Goal: Information Seeking & Learning: Learn about a topic

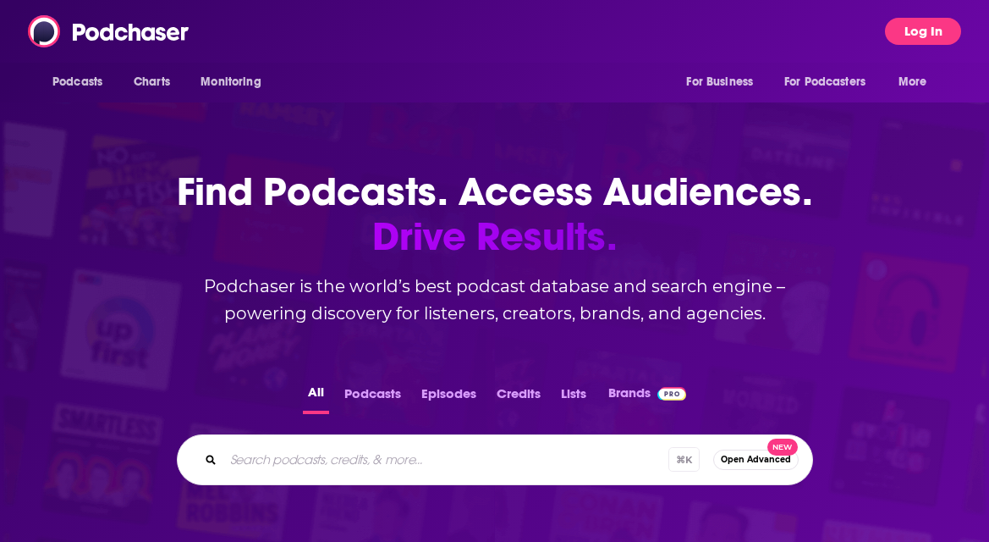
click at [923, 33] on button "Log In" at bounding box center [923, 31] width 76 height 27
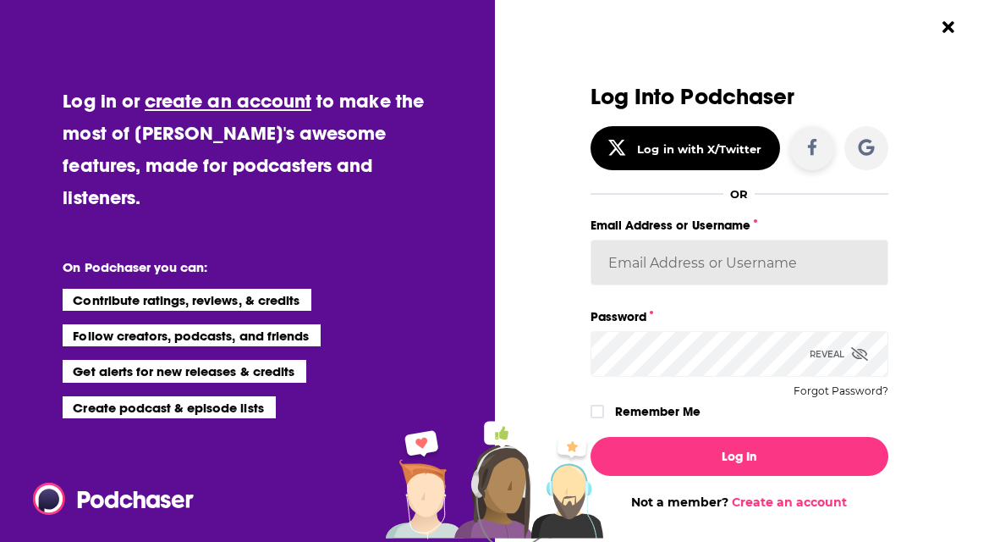
type input "Shannonleigh@triple7pr.com"
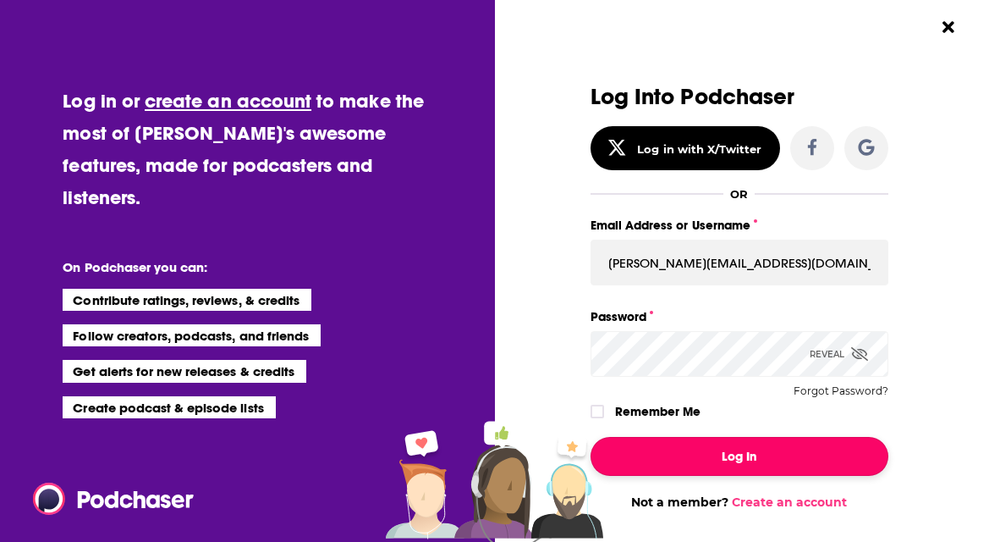
click at [705, 469] on button "Log In" at bounding box center [740, 456] width 298 height 39
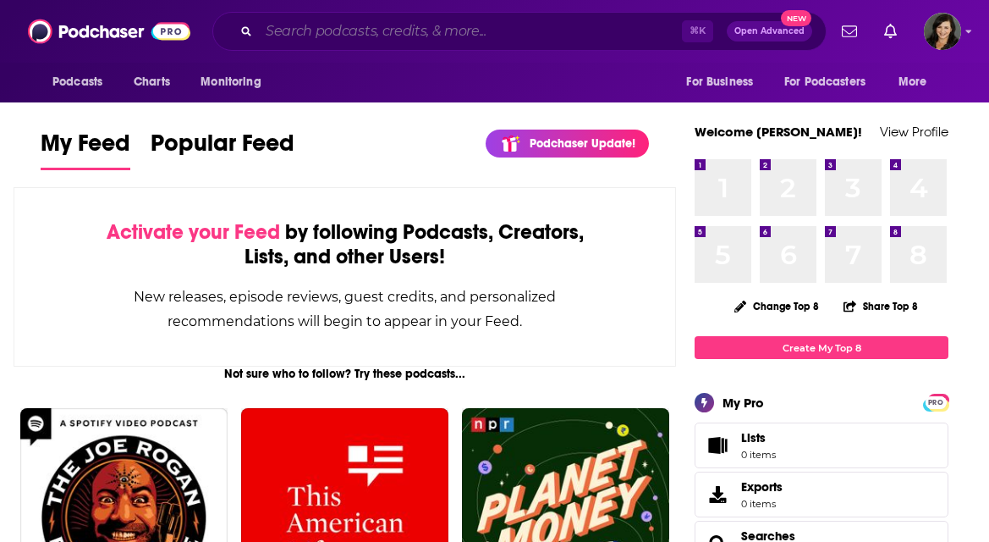
click at [331, 26] on input "Search podcasts, credits, & more..." at bounding box center [470, 31] width 423 height 27
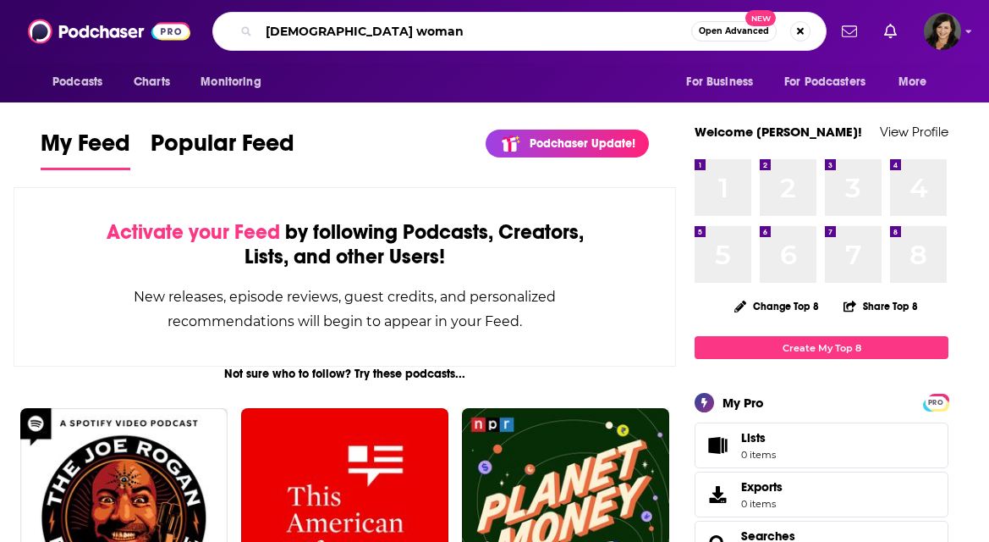
type input "christian woman"
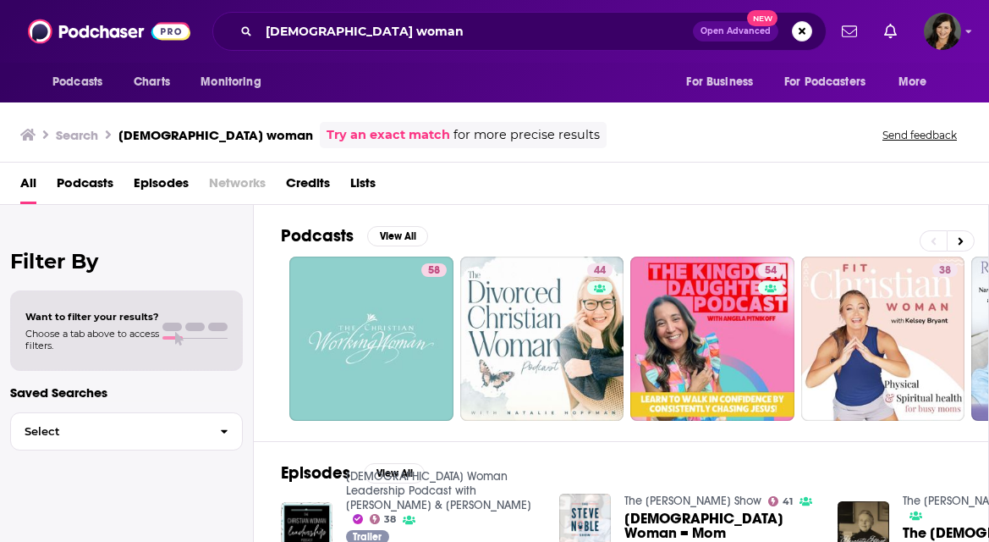
click at [87, 181] on span "Podcasts" at bounding box center [85, 186] width 57 height 35
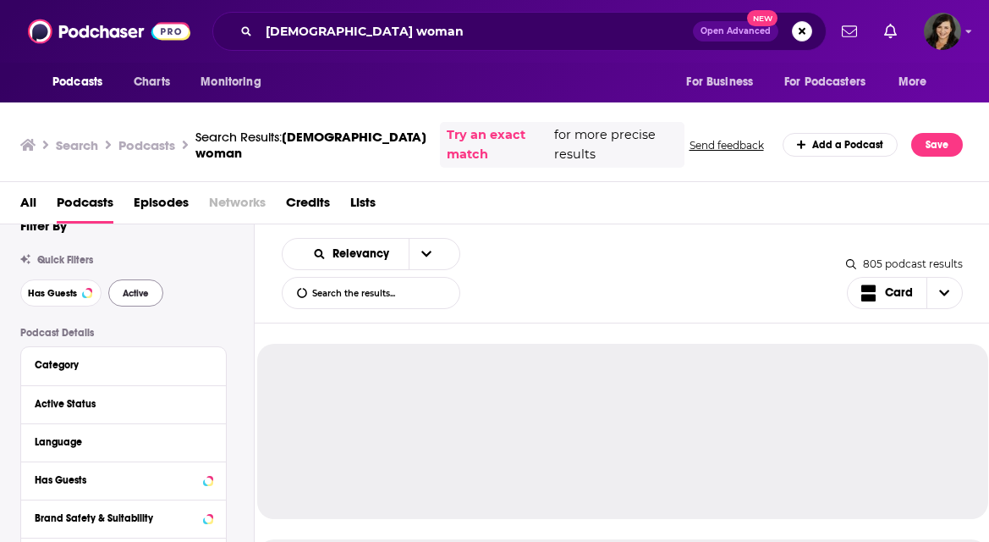
scroll to position [30, 0]
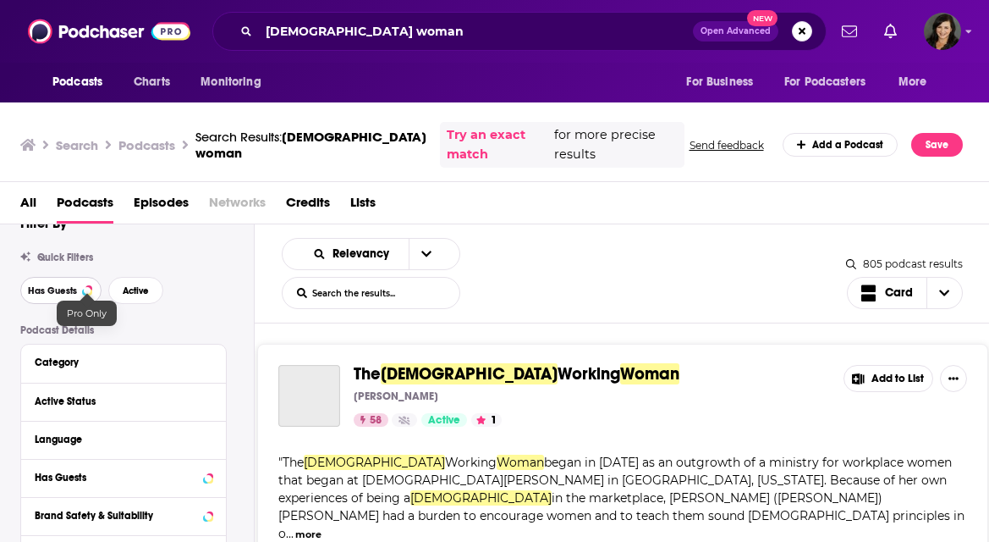
click at [78, 294] on button "Has Guests" at bounding box center [60, 290] width 81 height 27
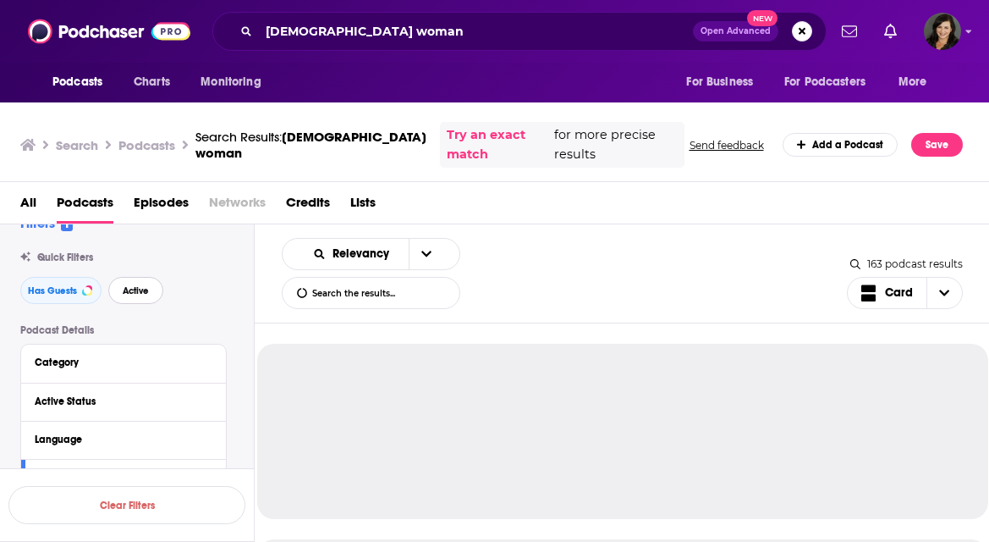
click at [138, 294] on span "Active" at bounding box center [136, 290] width 26 height 9
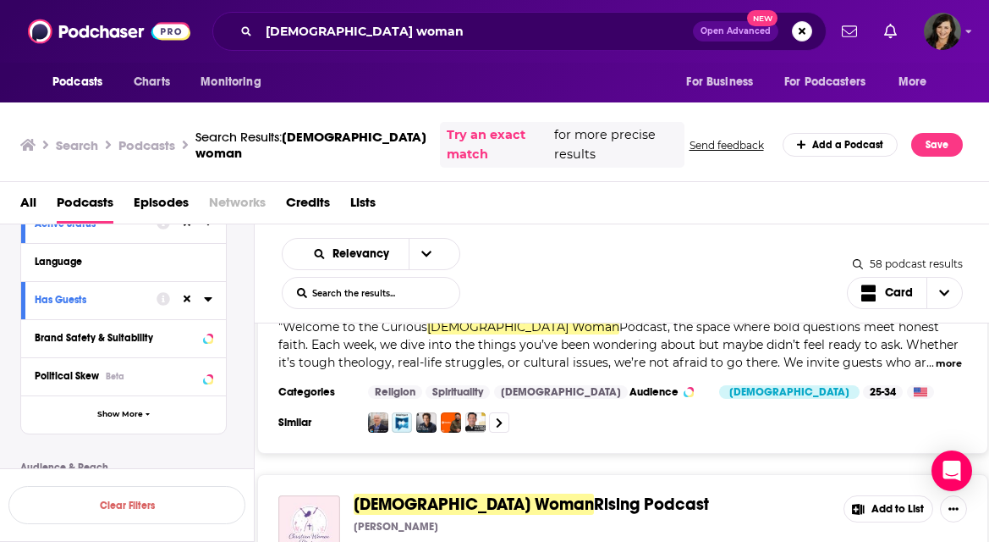
scroll to position [1905, 0]
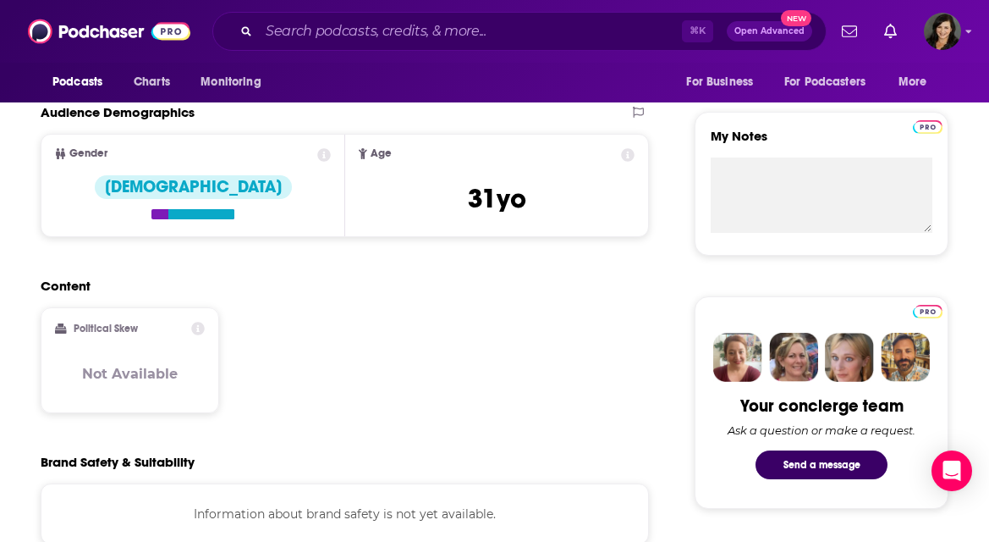
scroll to position [1015, 0]
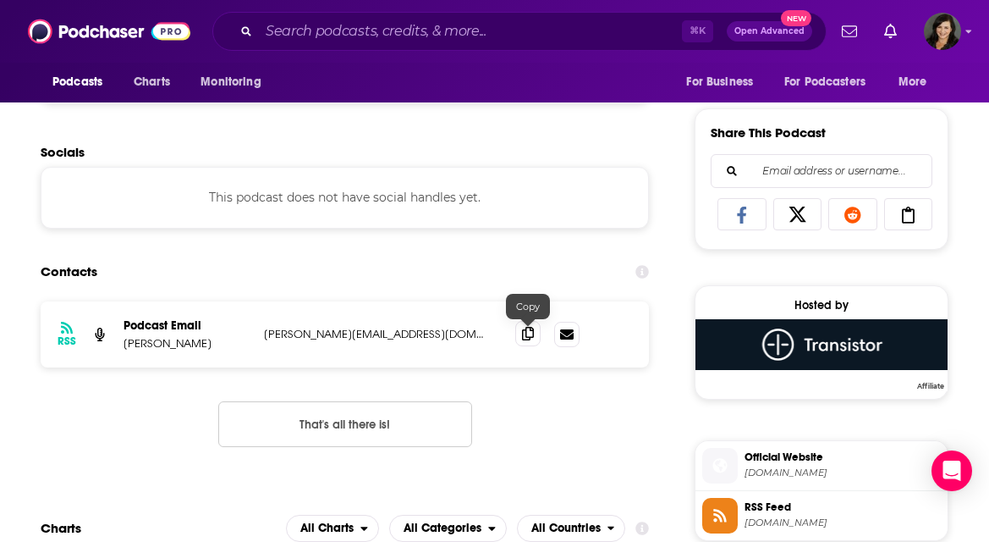
click at [522, 335] on icon at bounding box center [528, 334] width 12 height 14
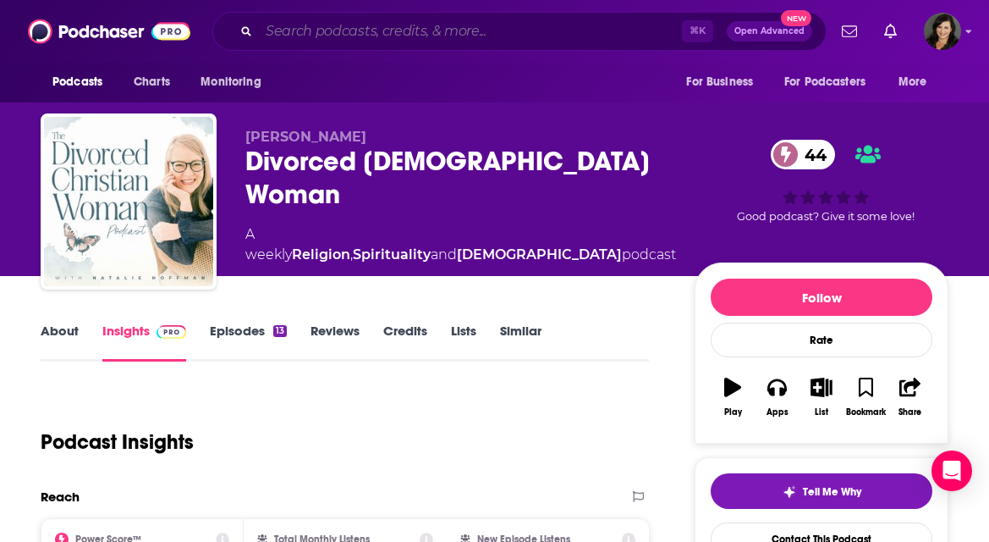
click at [278, 33] on input "Search podcasts, credits, & more..." at bounding box center [470, 31] width 423 height 27
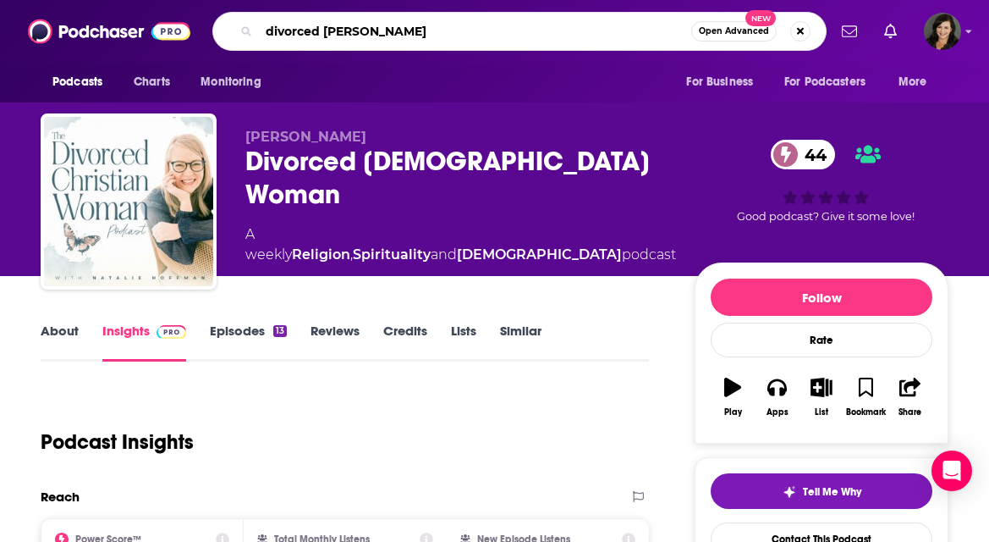
type input "divorced woman"
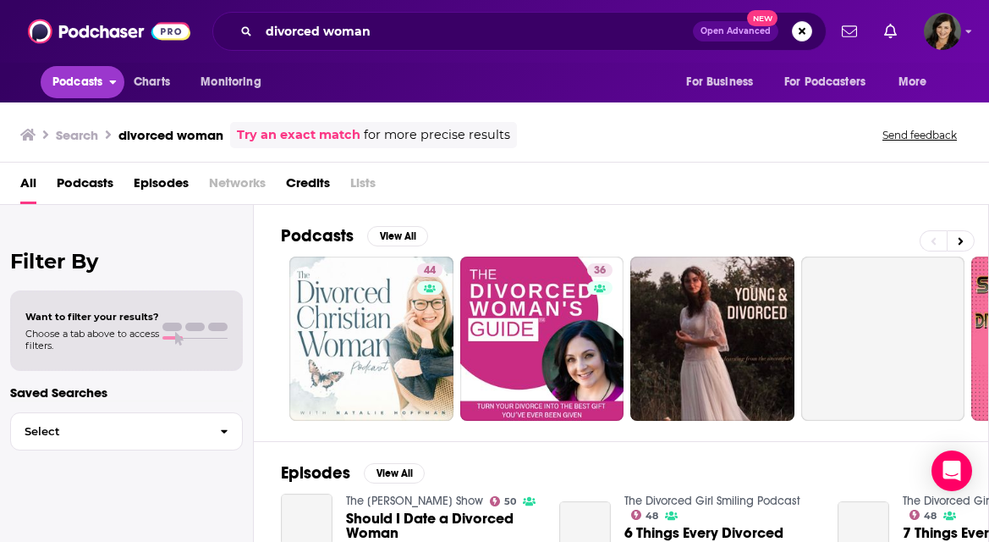
click at [61, 82] on span "Podcasts" at bounding box center [77, 82] width 50 height 24
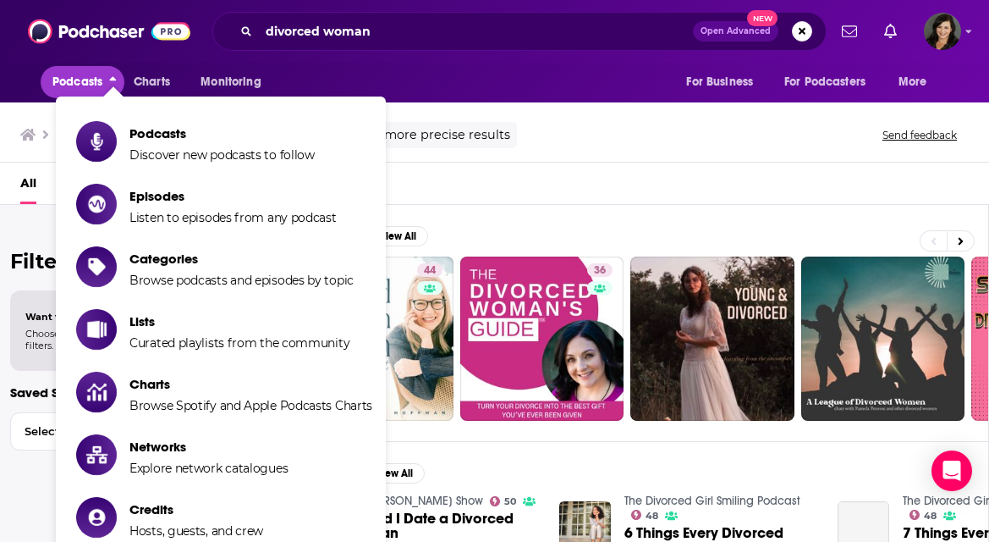
click at [61, 82] on span "Podcasts" at bounding box center [77, 82] width 50 height 24
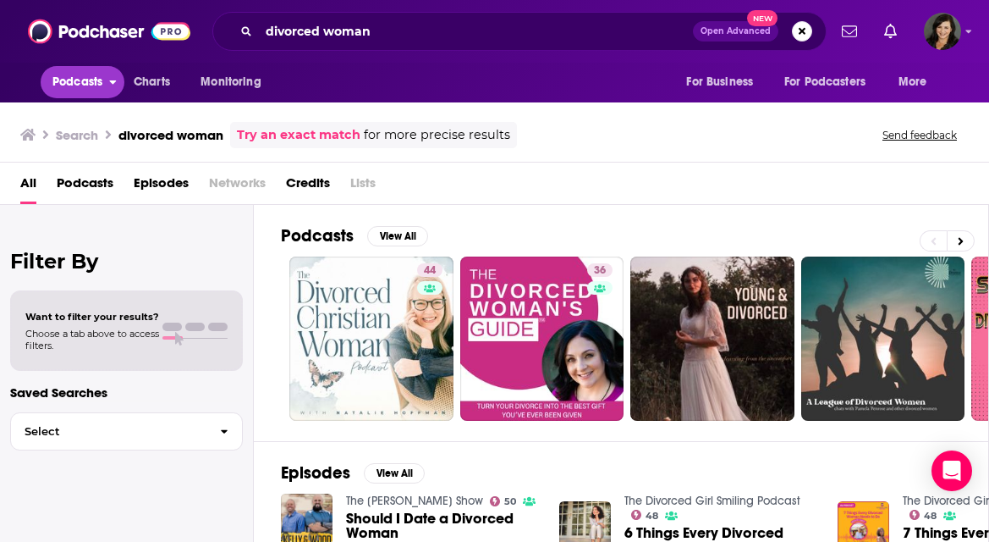
click at [68, 80] on span "Podcasts" at bounding box center [77, 82] width 50 height 24
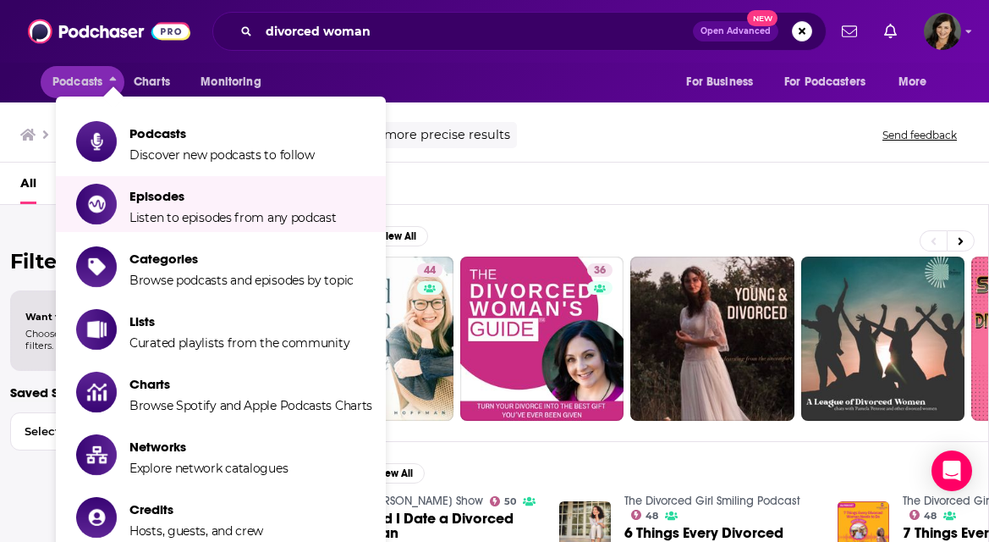
click at [25, 229] on div "Filter By Want to filter your results? Choose a tab above to access filters. Sa…" at bounding box center [127, 476] width 254 height 542
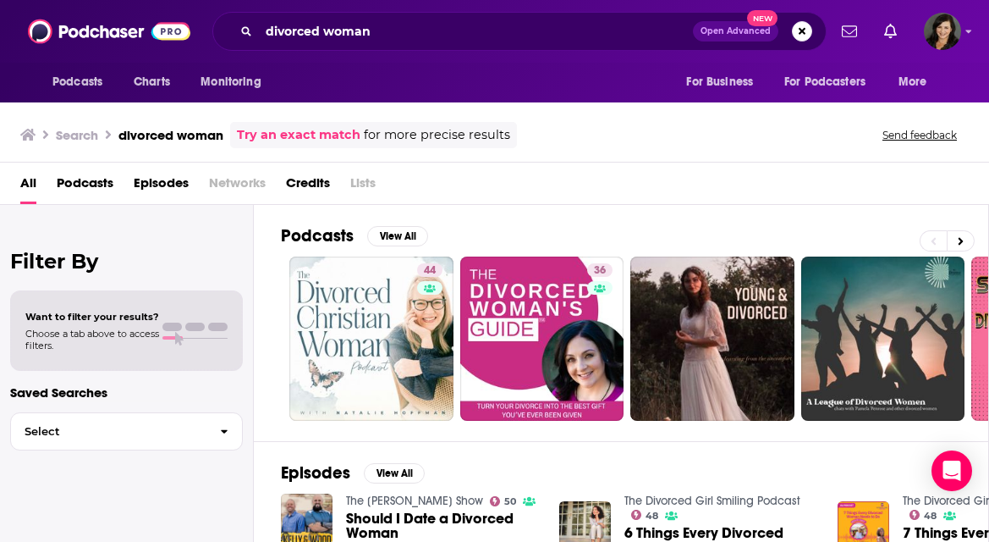
click at [88, 184] on span "Podcasts" at bounding box center [85, 186] width 57 height 35
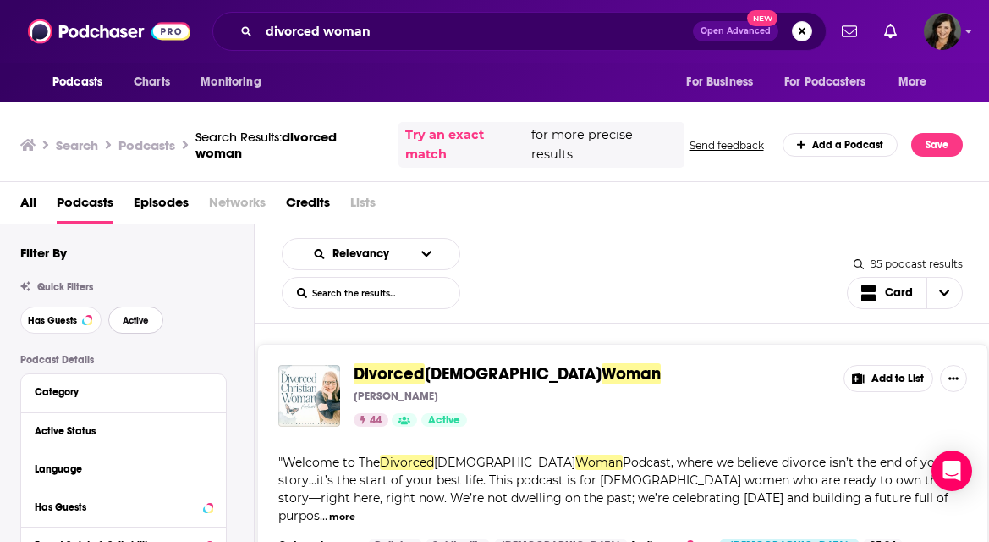
click at [126, 318] on span "Active" at bounding box center [136, 320] width 26 height 9
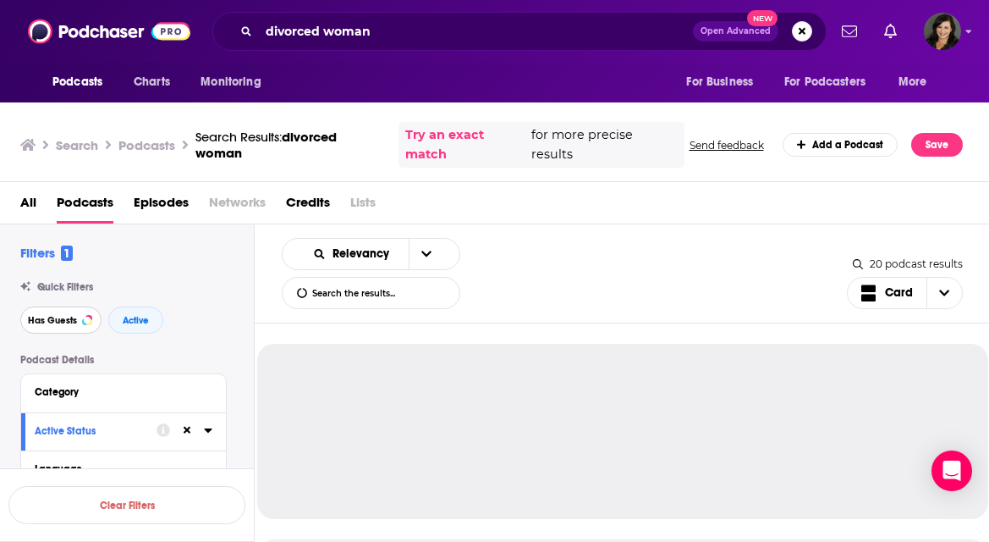
click at [81, 325] on button "Has Guests" at bounding box center [60, 319] width 81 height 27
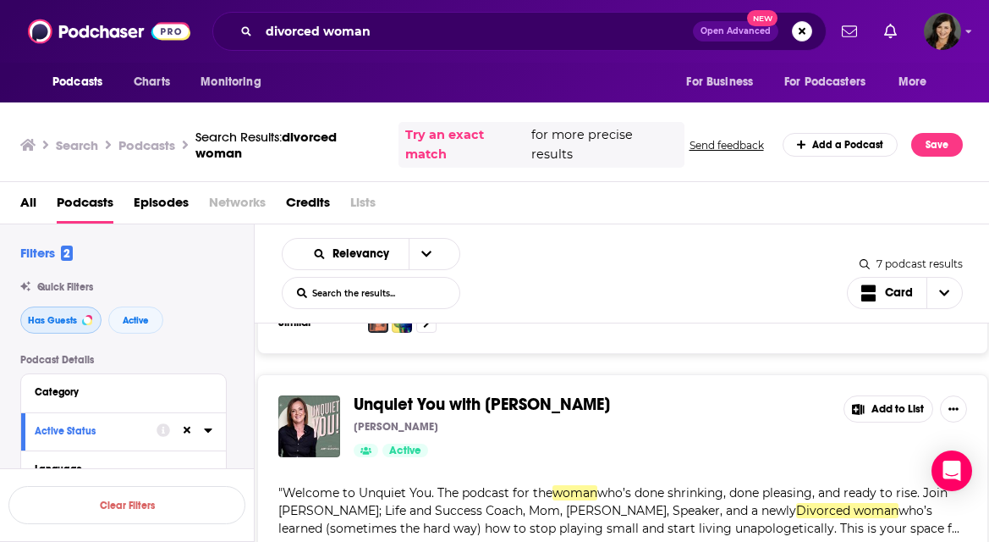
scroll to position [547, 0]
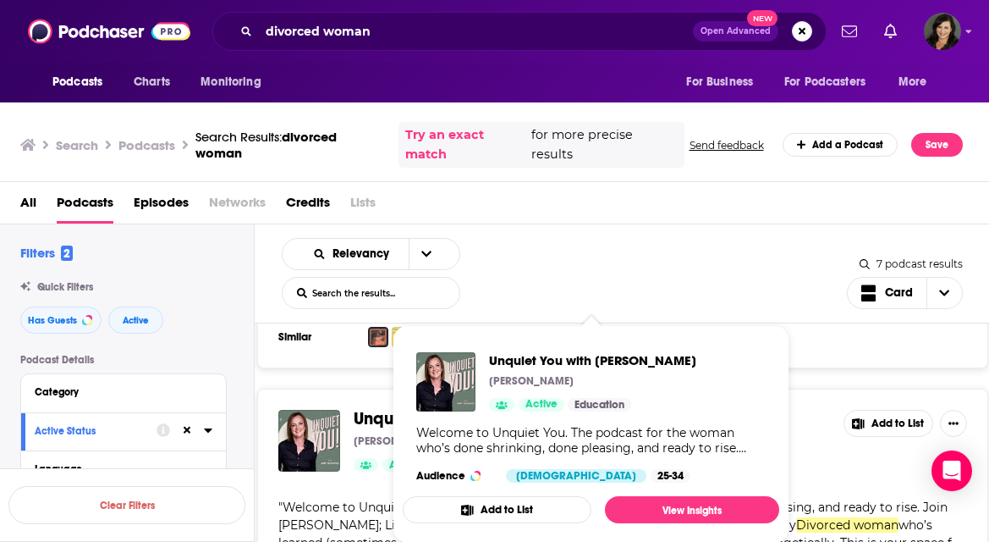
click at [359, 499] on span "who’s done shrinking, done pleasing, and ready to rise. Join Amy Gleaves; Life …" at bounding box center [612, 515] width 669 height 33
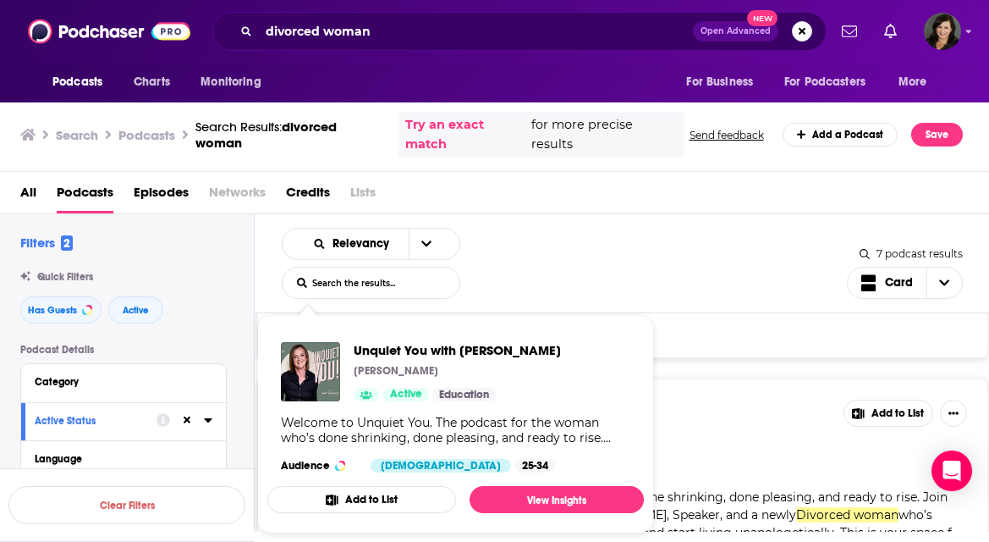
scroll to position [0, 0]
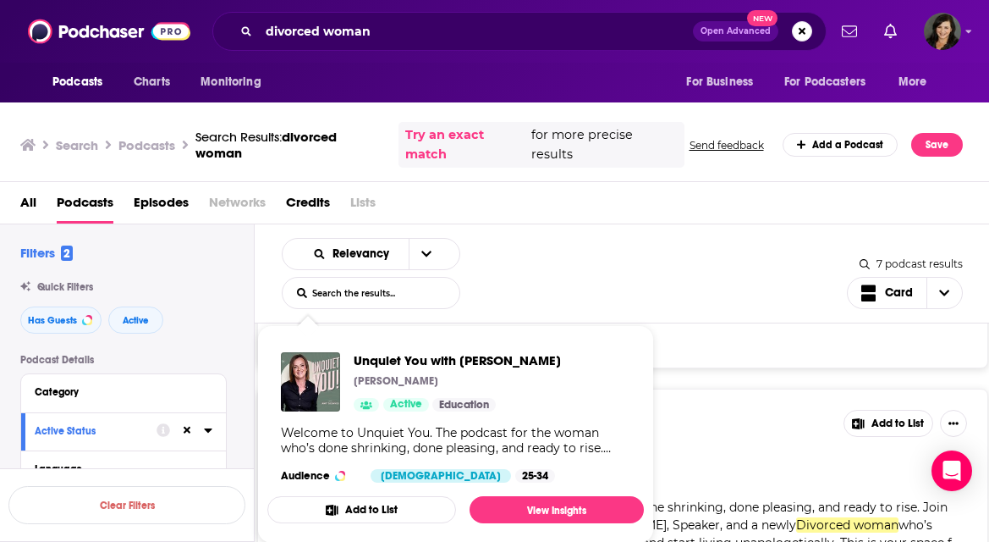
click at [731, 388] on div "Unquiet You with Amy Gleaves Amy Gleaves Active Add to List " Welcome to Unquie…" at bounding box center [622, 519] width 731 height 263
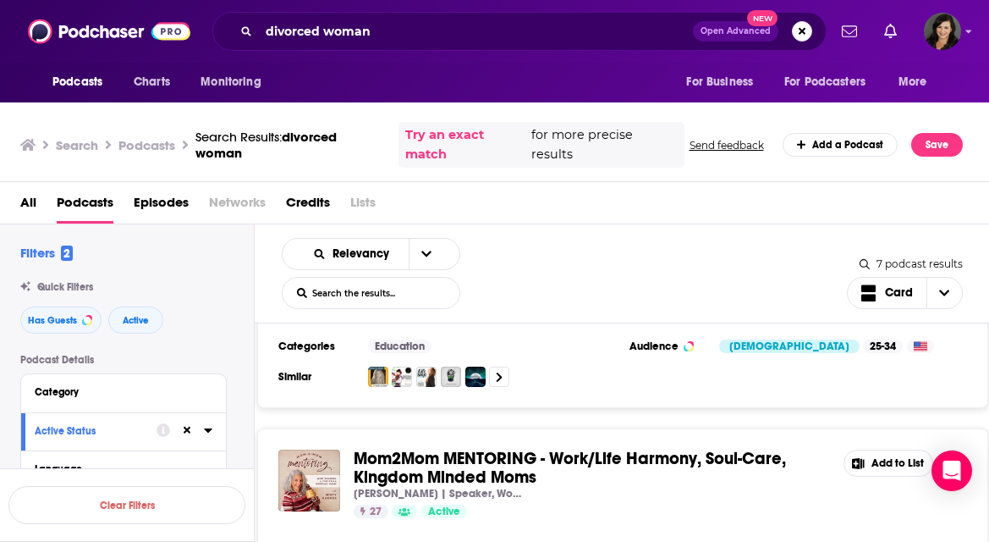
scroll to position [1616, 0]
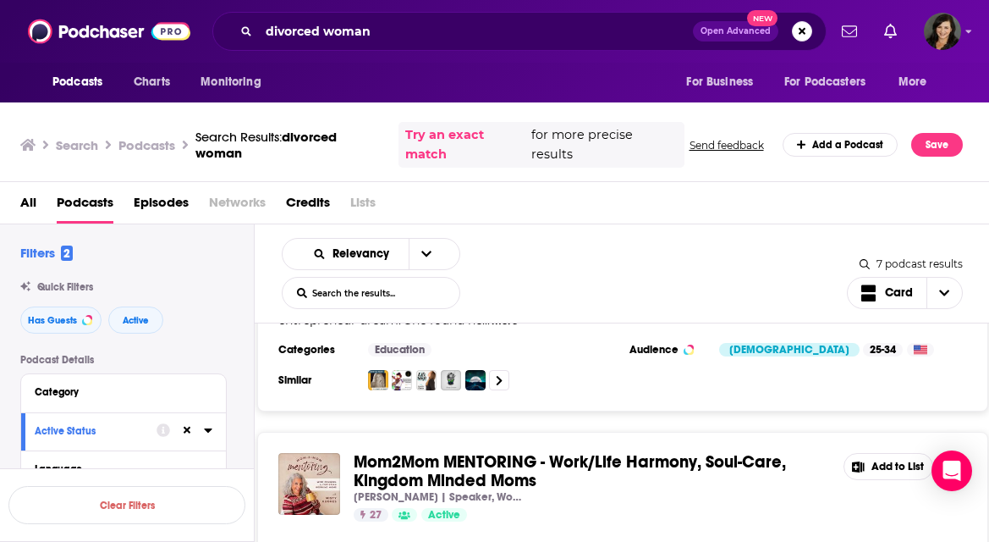
click at [782, 490] on div "Misty Hughes | Speaker, Workshop Facilitator, Gratitude Guide, Celebration Coac…" at bounding box center [592, 497] width 476 height 14
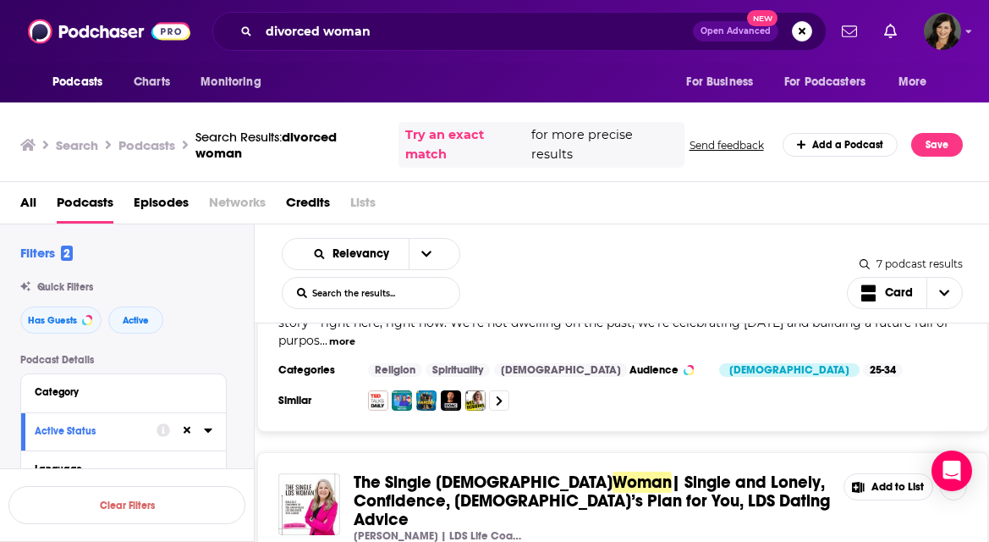
scroll to position [119, 0]
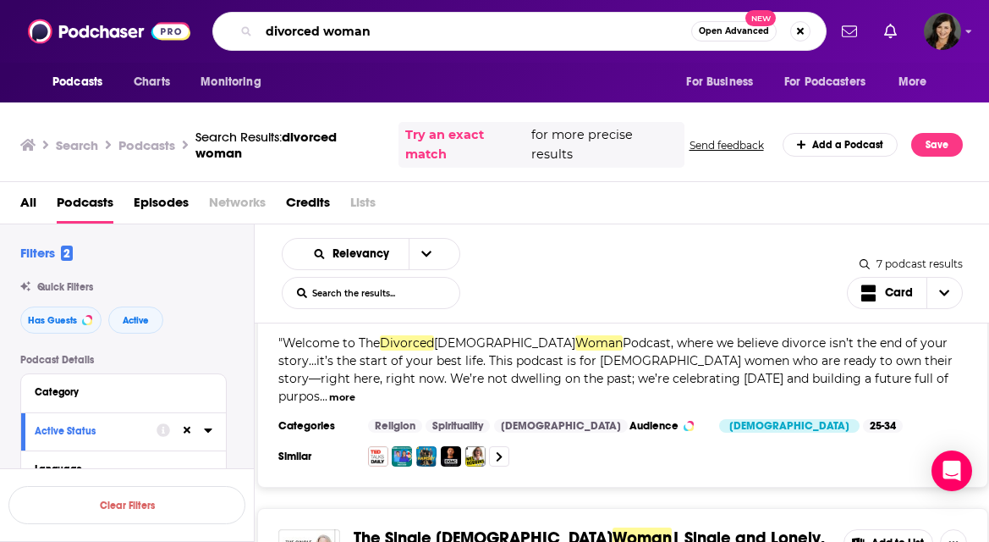
drag, startPoint x: 404, startPoint y: 40, endPoint x: 323, endPoint y: 36, distance: 80.5
click at [323, 36] on input "divorced woman" at bounding box center [475, 31] width 432 height 27
type input "divorced"
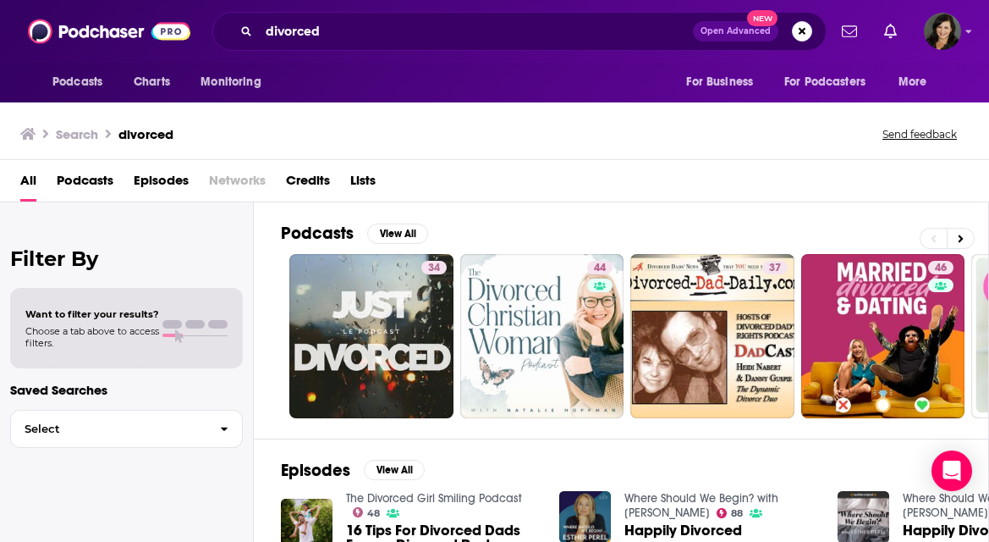
click at [102, 186] on span "Podcasts" at bounding box center [85, 184] width 57 height 35
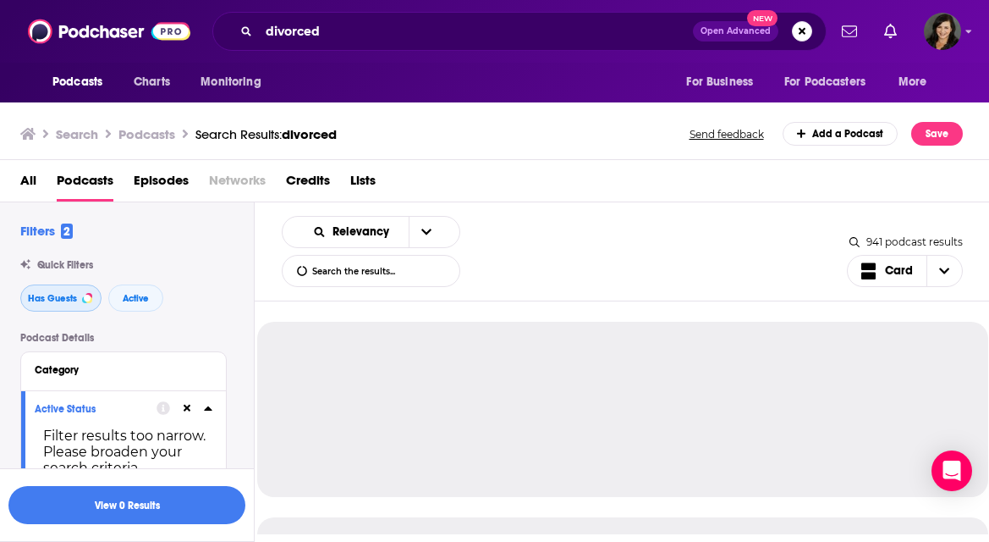
click at [65, 301] on span "Has Guests" at bounding box center [52, 298] width 49 height 9
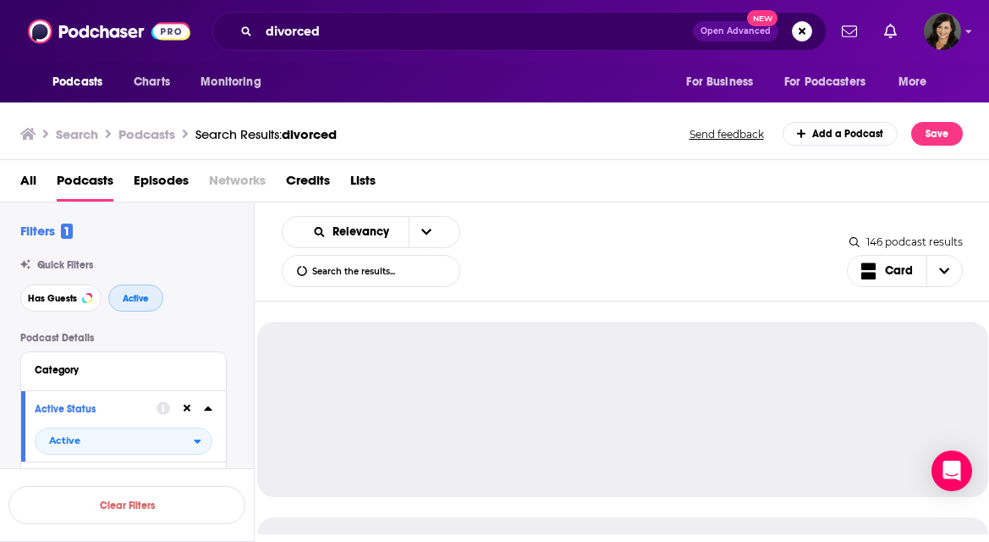
click at [120, 301] on button "Active" at bounding box center [135, 297] width 55 height 27
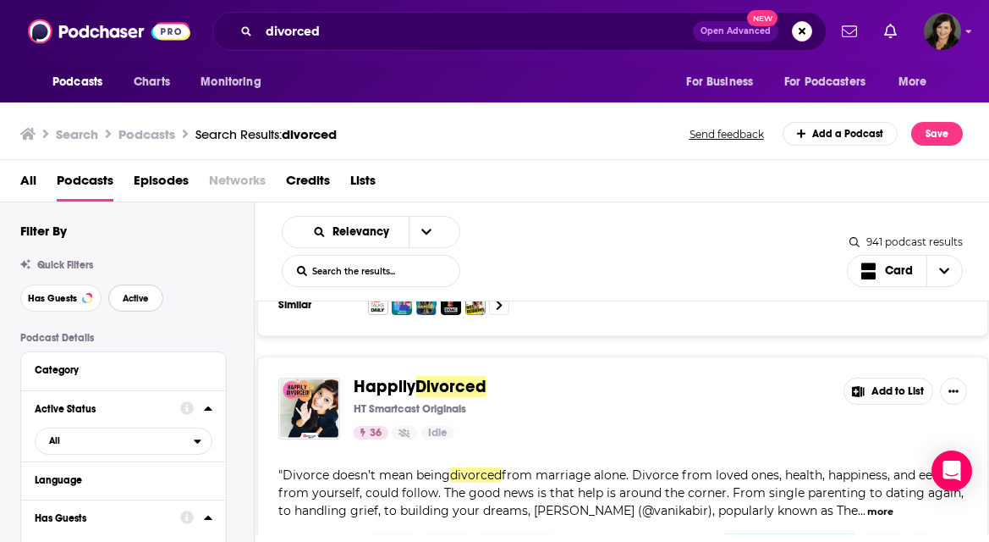
scroll to position [509, 0]
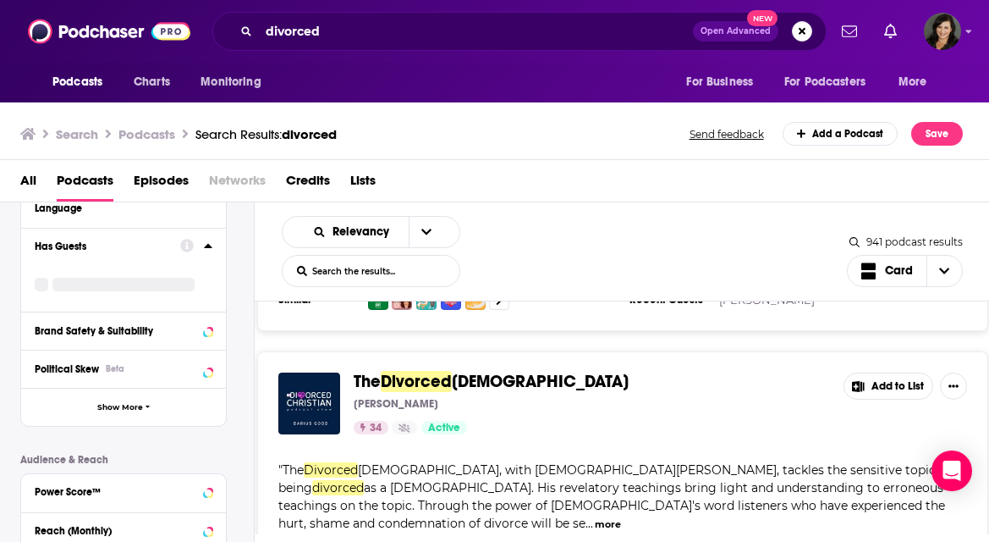
scroll to position [1276, 0]
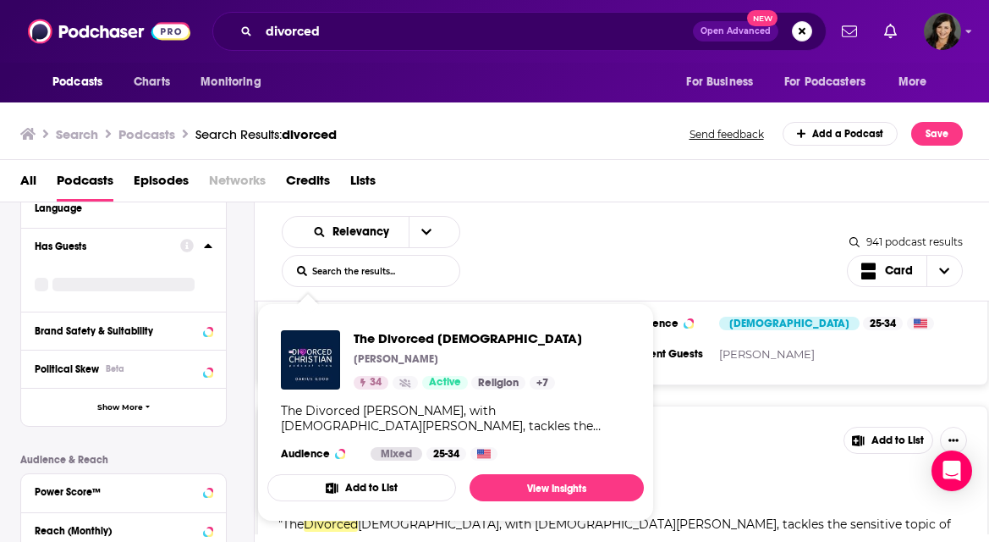
click at [689, 426] on div "The Divorced Christian Darius Good 34 Active" at bounding box center [592, 457] width 476 height 62
click at [741, 426] on div "The Divorced Christian Darius Good 34 Active" at bounding box center [592, 457] width 476 height 62
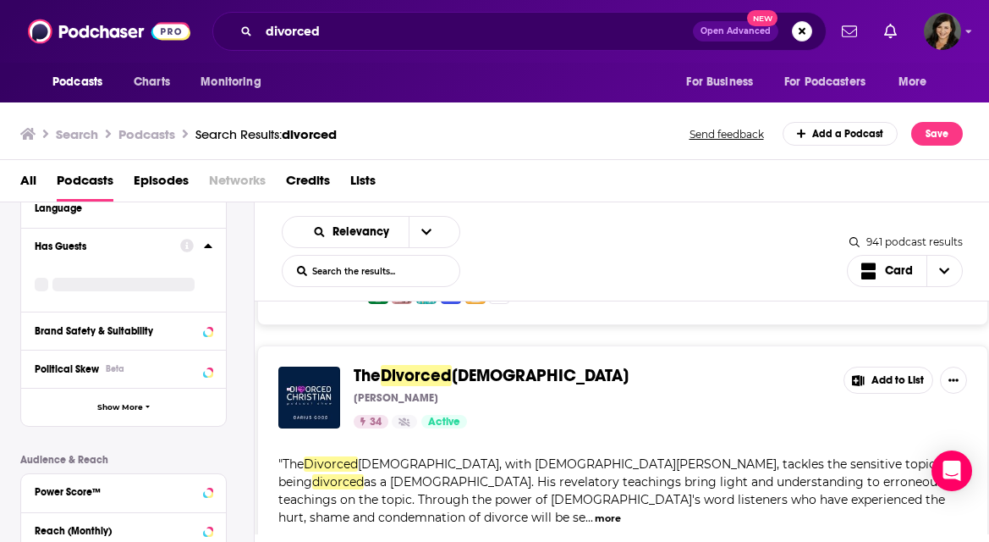
scroll to position [1337, 0]
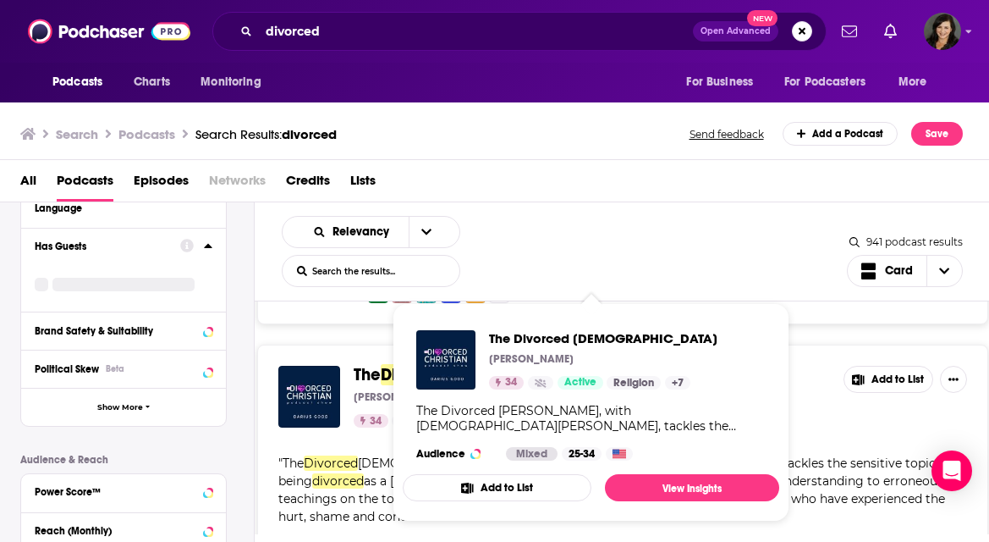
click at [399, 327] on span "The Divorced Christian Darius Good 34 Active Religion + 7 The Divorced Christia…" at bounding box center [591, 412] width 397 height 239
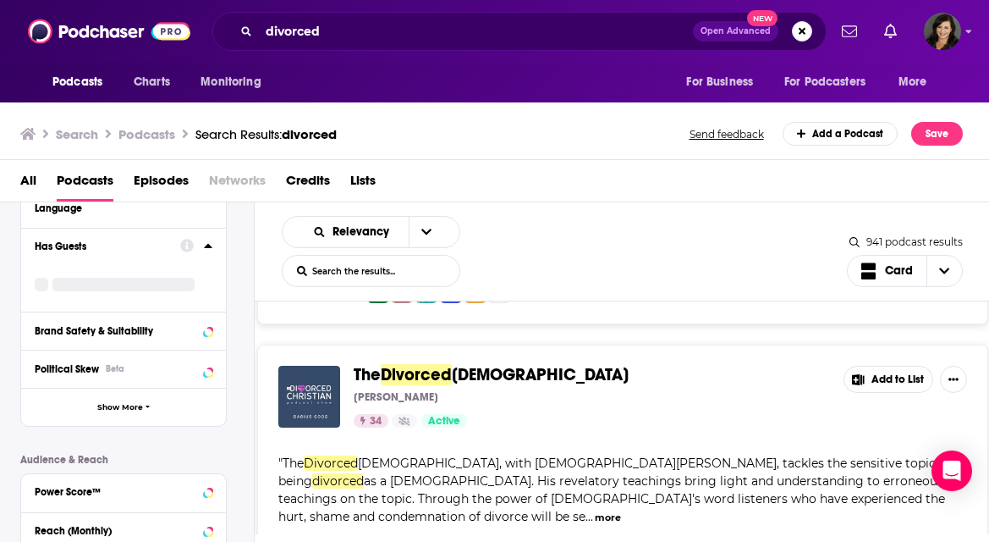
click at [336, 366] on img "The Divorced Christian" at bounding box center [309, 397] width 62 height 62
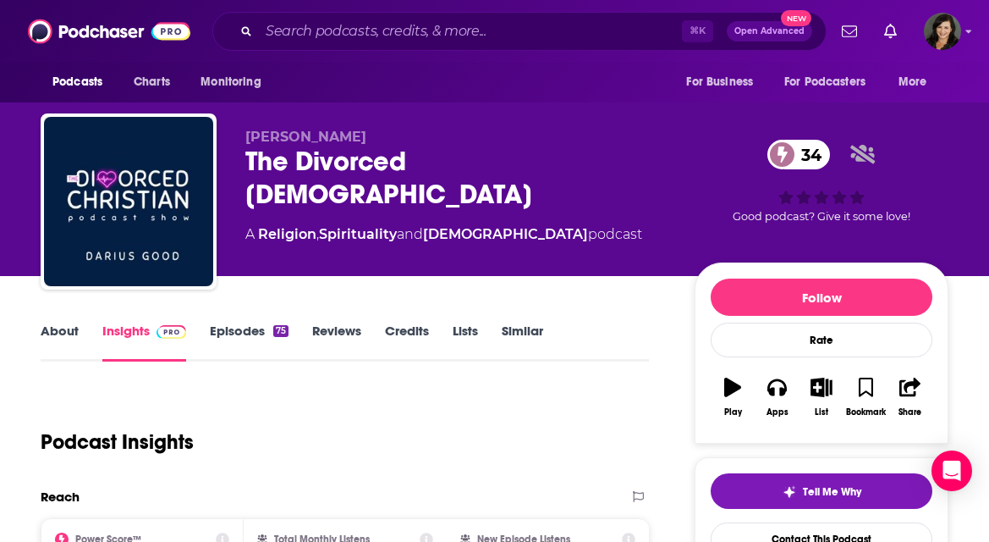
click at [245, 322] on link "Episodes 75" at bounding box center [249, 341] width 79 height 39
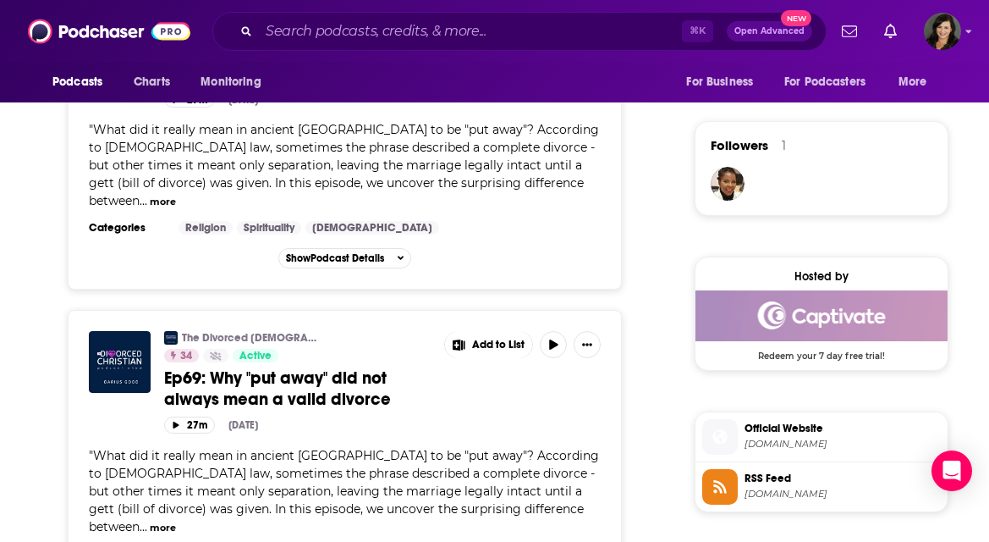
scroll to position [1192, 0]
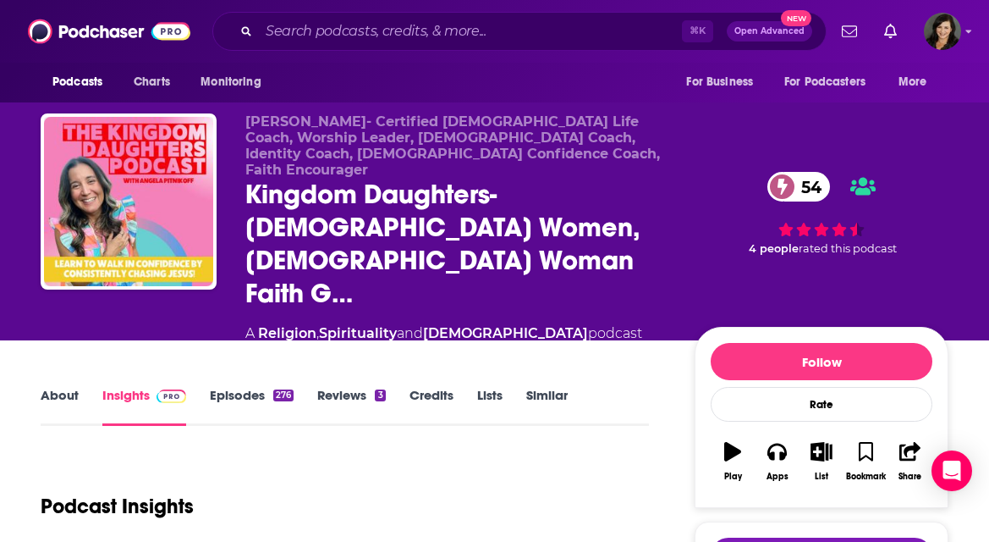
click at [252, 387] on link "Episodes 276" at bounding box center [252, 406] width 84 height 39
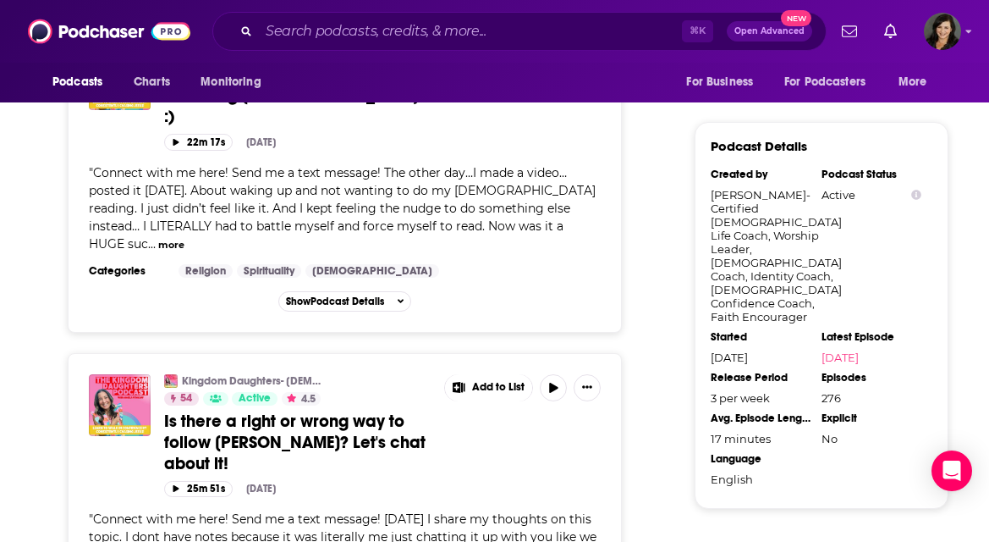
scroll to position [1678, 0]
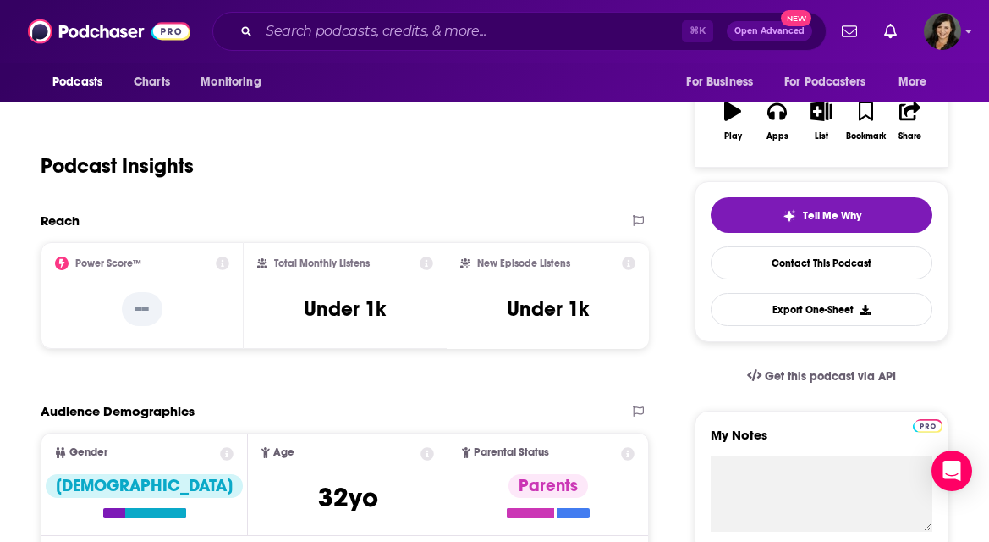
scroll to position [332, 0]
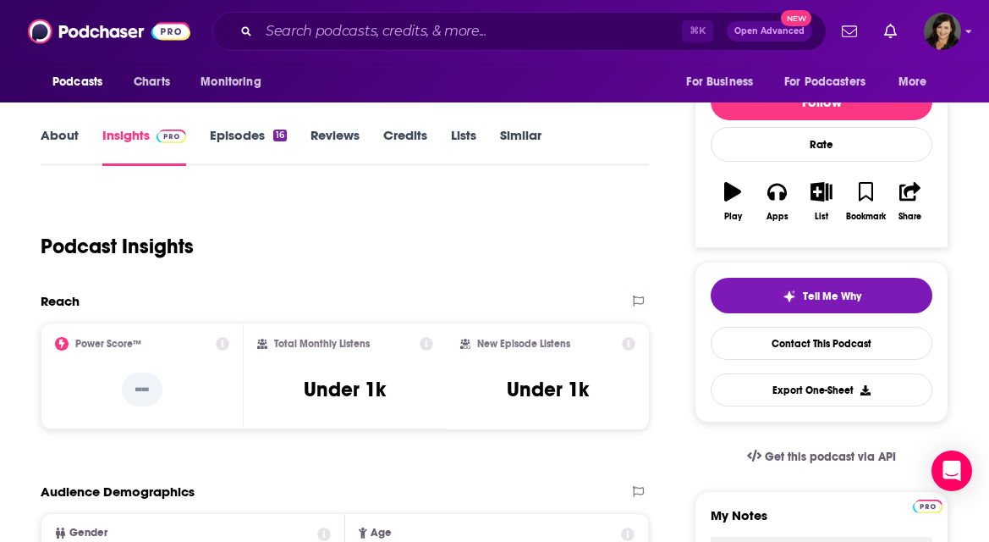
scroll to position [191, 0]
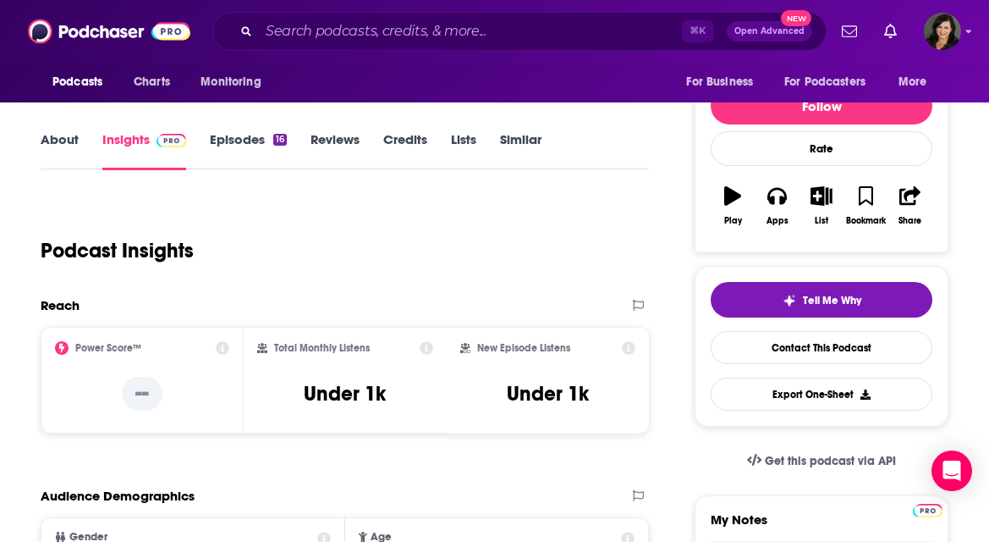
click at [230, 138] on link "Episodes 16" at bounding box center [248, 150] width 77 height 39
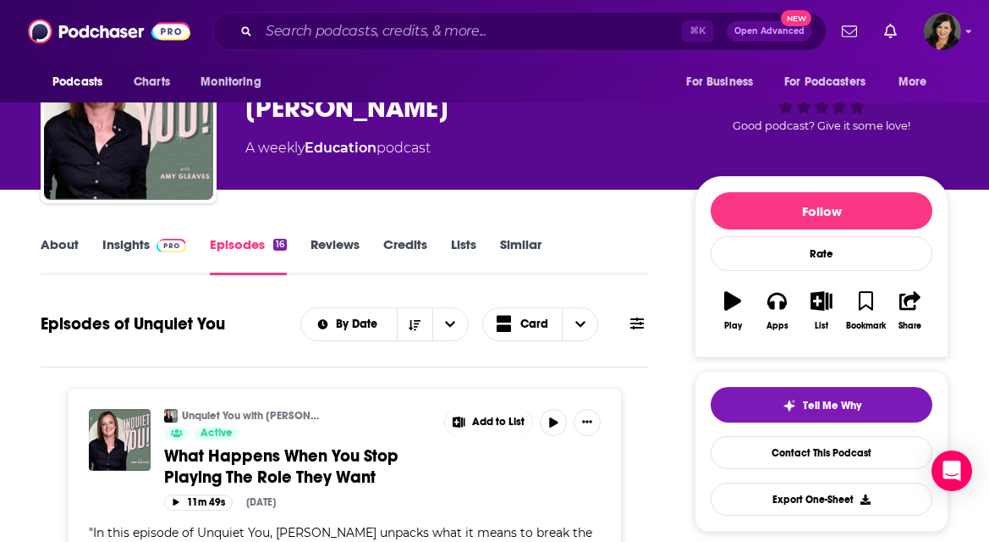
scroll to position [53, 0]
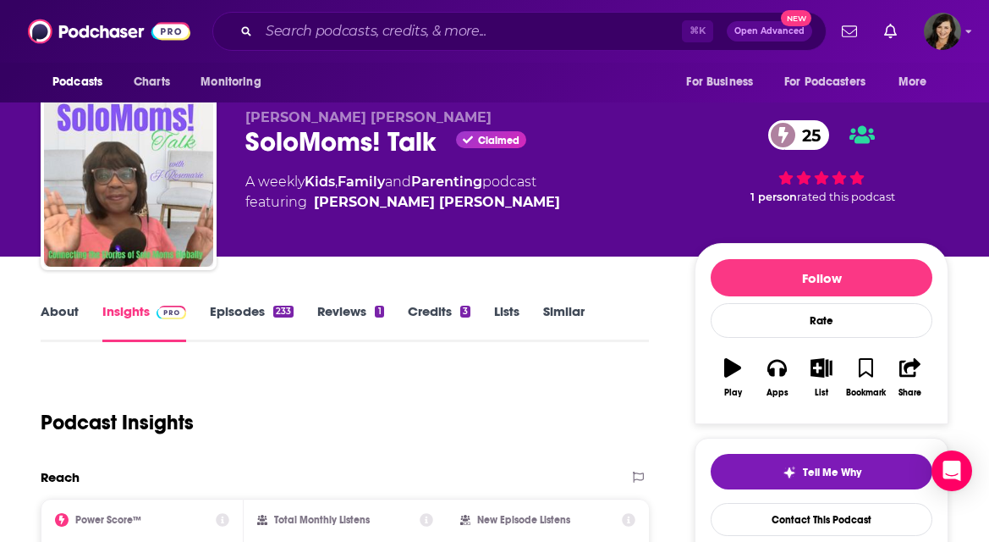
scroll to position [24, 0]
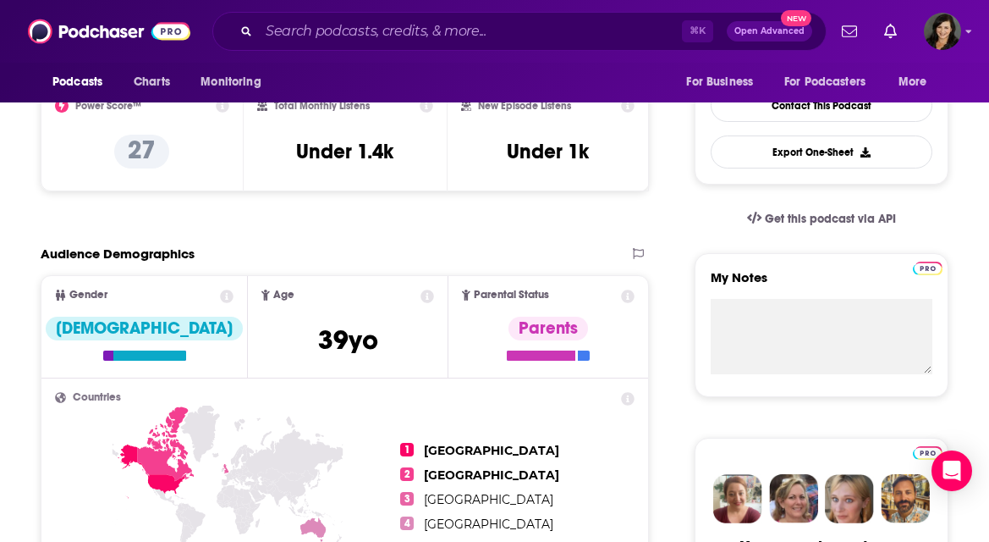
scroll to position [434, 0]
